Goal: Check status

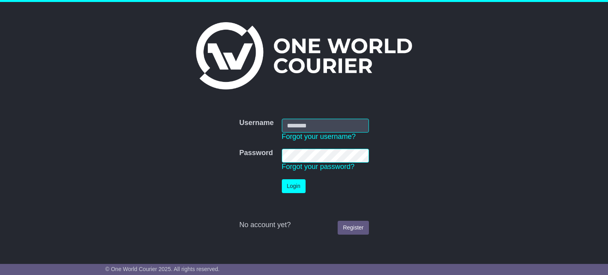
type input "**********"
click at [288, 184] on button "Login" at bounding box center [294, 186] width 24 height 14
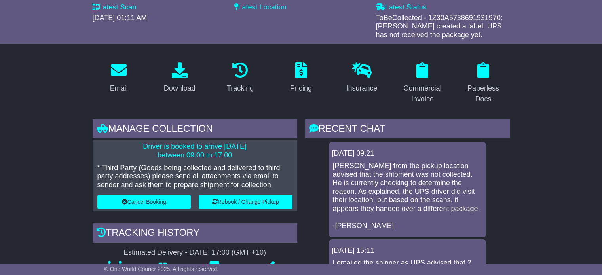
scroll to position [128, 0]
